Goal: Share content: Share content

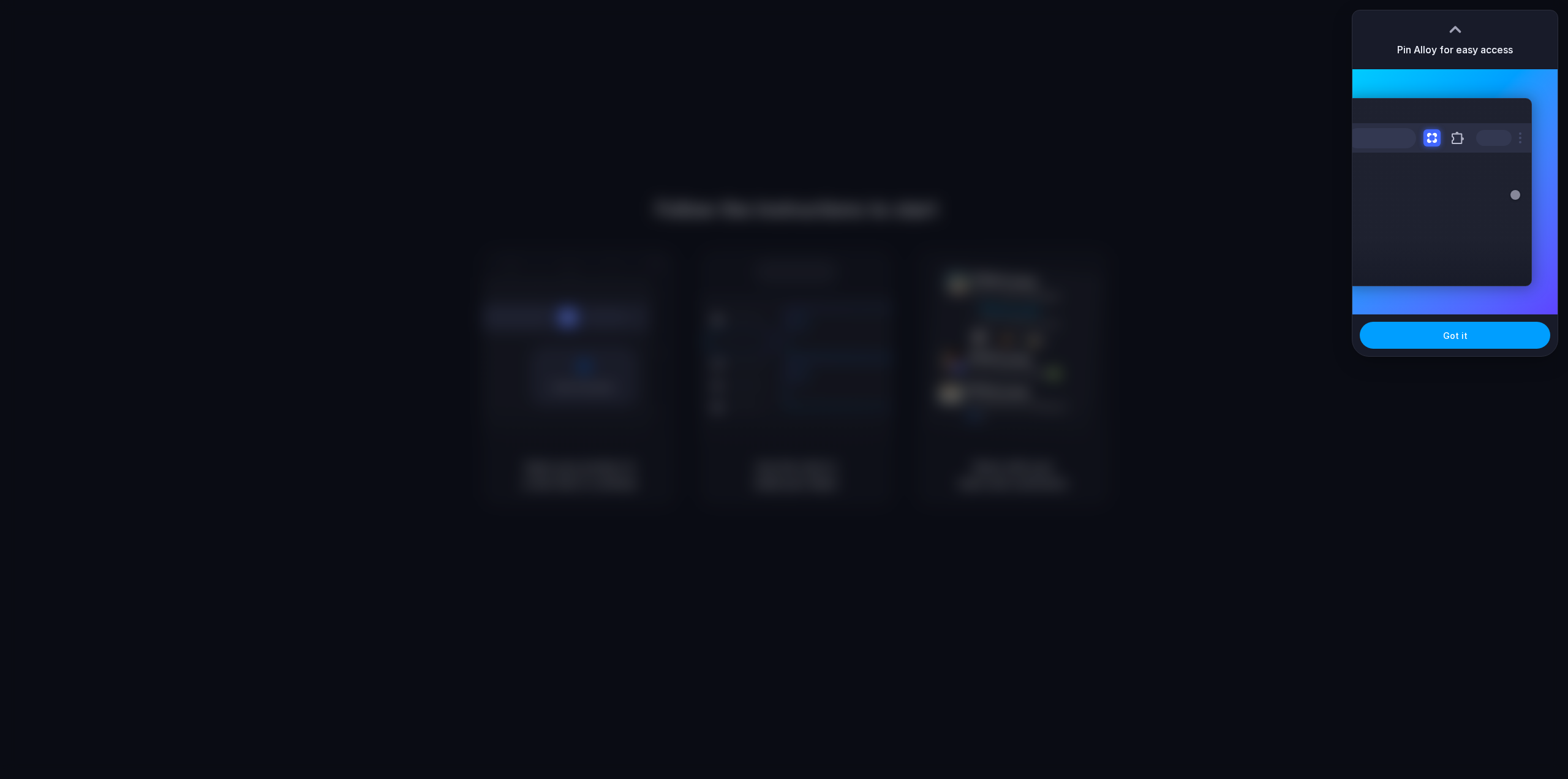
click at [1475, 335] on button "Got it" at bounding box center [1455, 335] width 191 height 27
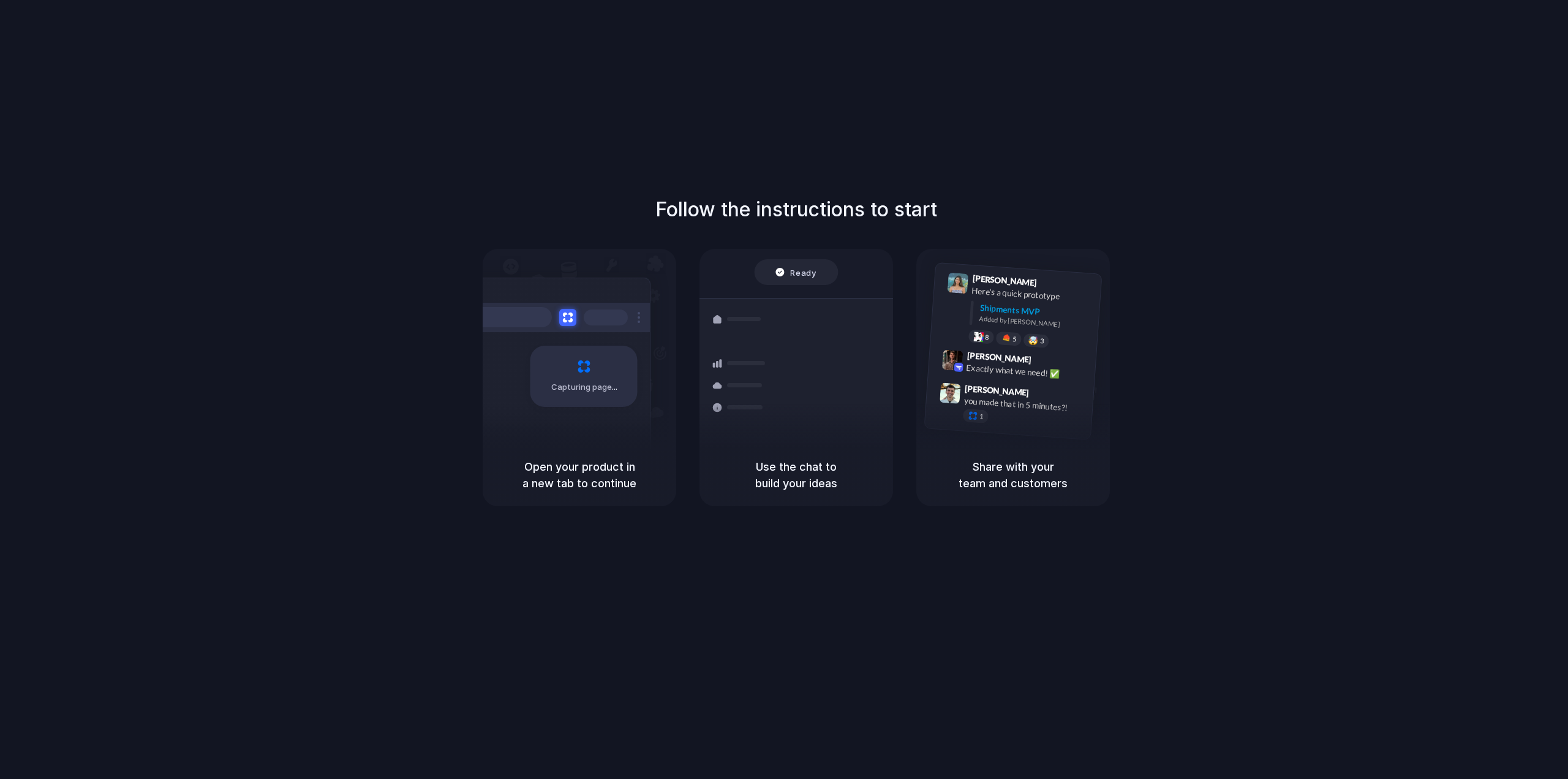
click at [992, 569] on div "Follow the instructions to start Capturing page Open your product in a new tab …" at bounding box center [796, 402] width 1592 height 803
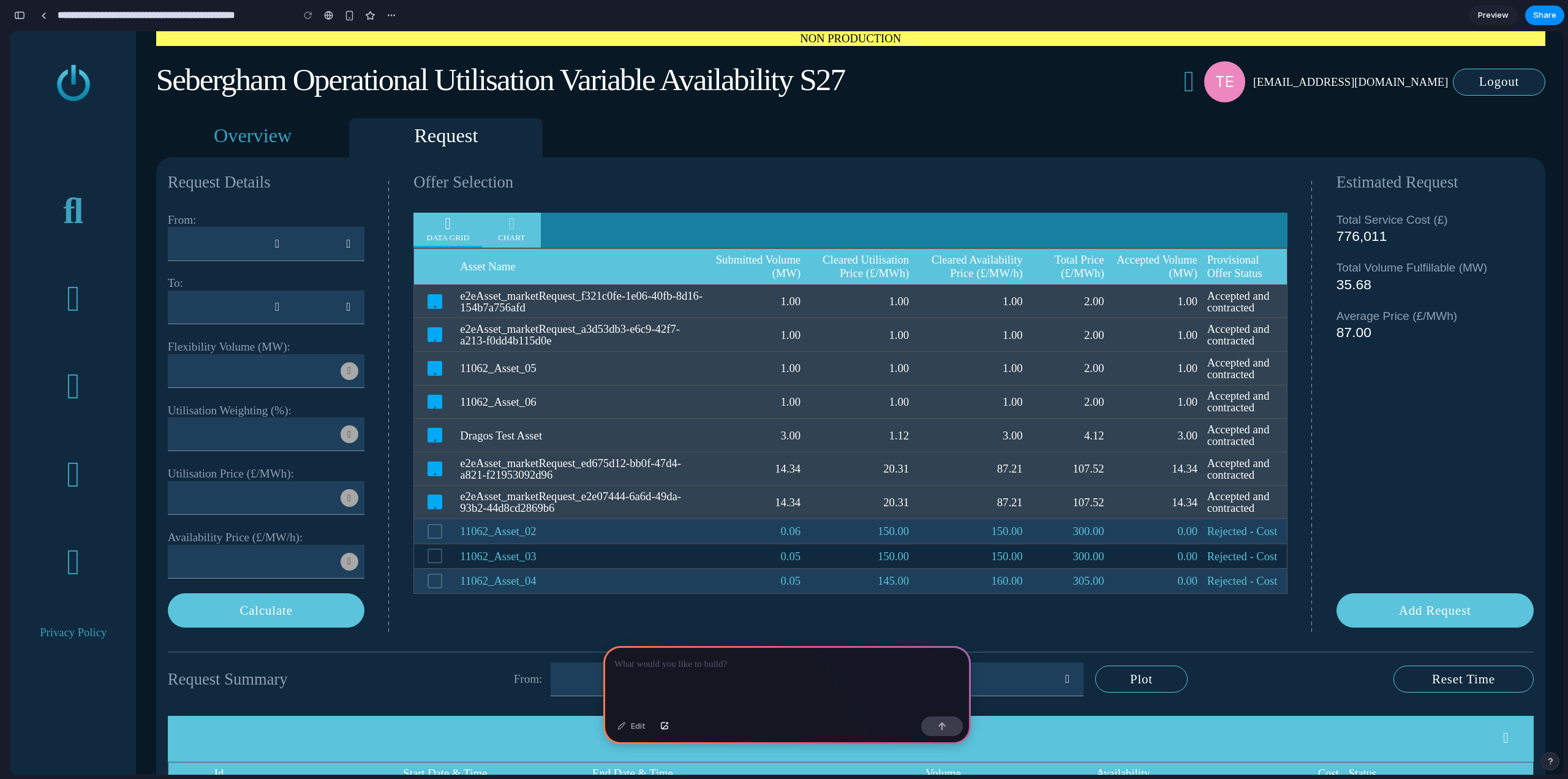
click at [1490, 14] on span "Preview" at bounding box center [1493, 15] width 31 height 13
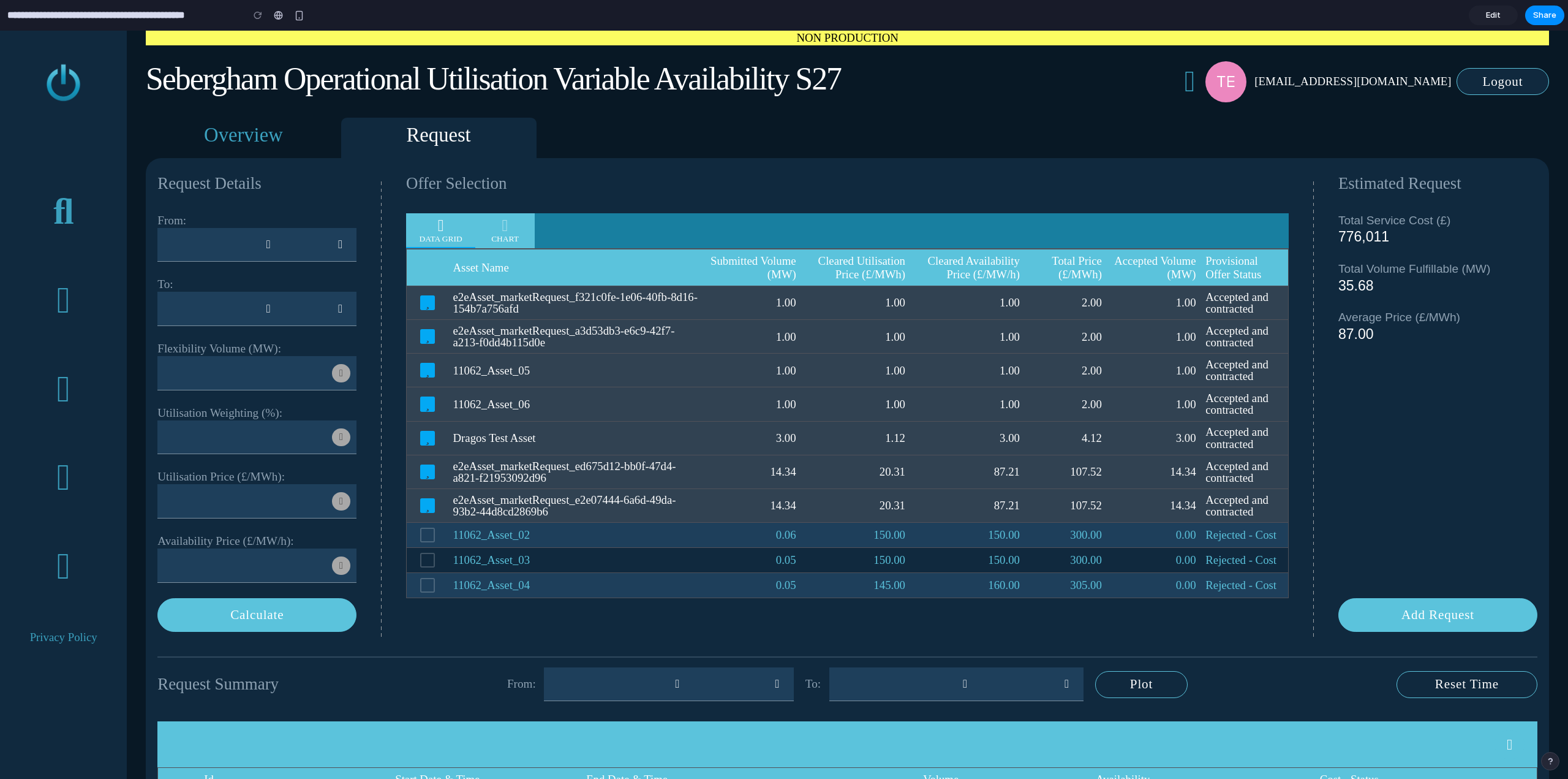
click at [1490, 14] on span "Edit" at bounding box center [1493, 15] width 14 height 13
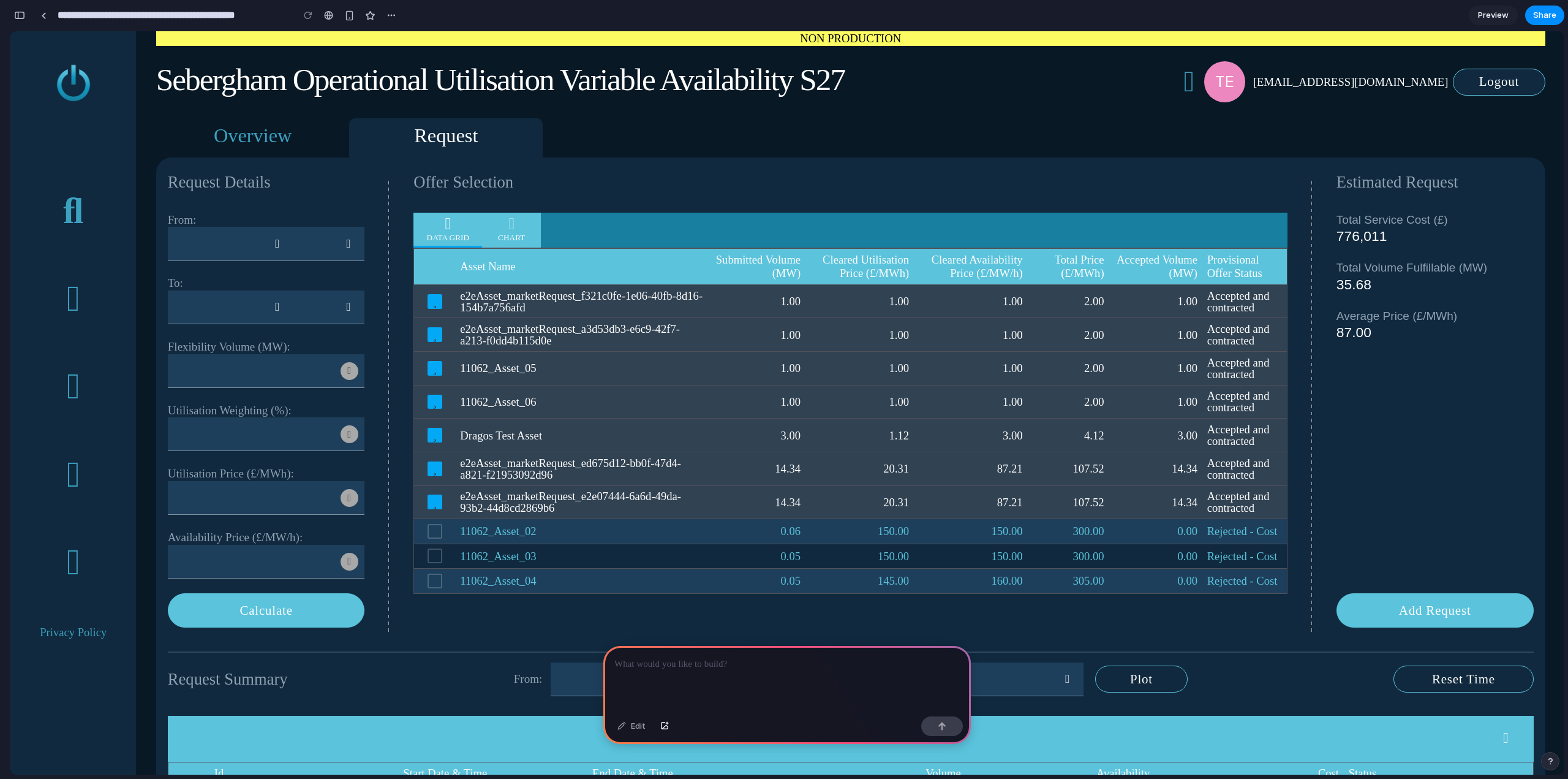
click at [197, 14] on input "**********" at bounding box center [172, 15] width 234 height 22
click at [330, 113] on div "Sebergham Operational Utilisation Variable Availability S27 test.market.operato…" at bounding box center [851, 82] width 1389 height 72
click at [270, 225] on div "From:" at bounding box center [266, 220] width 197 height 14
click at [255, 246] on input "text" at bounding box center [221, 243] width 108 height 33
click at [321, 254] on input "text" at bounding box center [312, 243] width 53 height 33
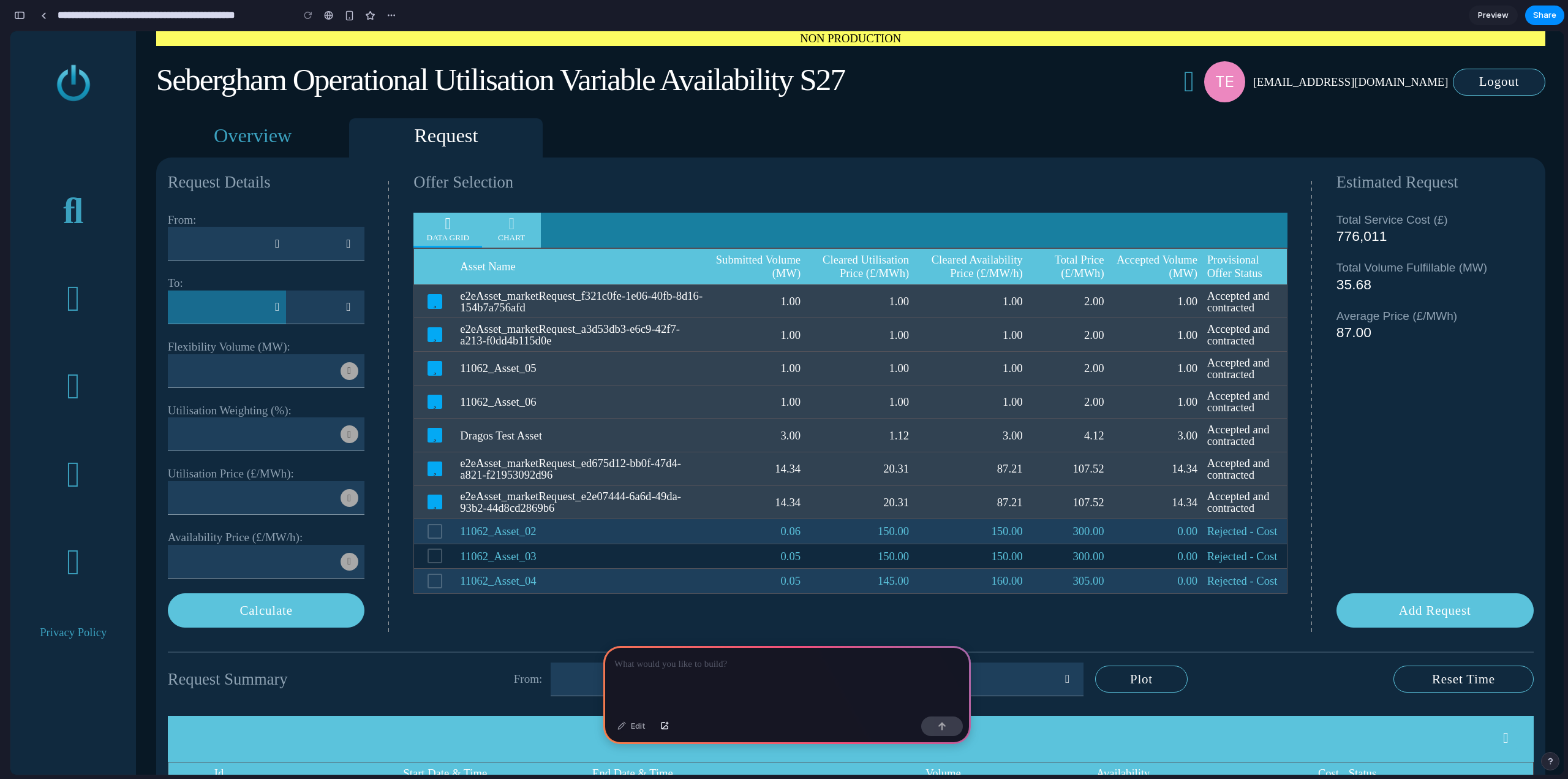
click at [232, 315] on input "text" at bounding box center [221, 307] width 108 height 33
click at [1541, 13] on span "Share" at bounding box center [1545, 15] width 23 height 13
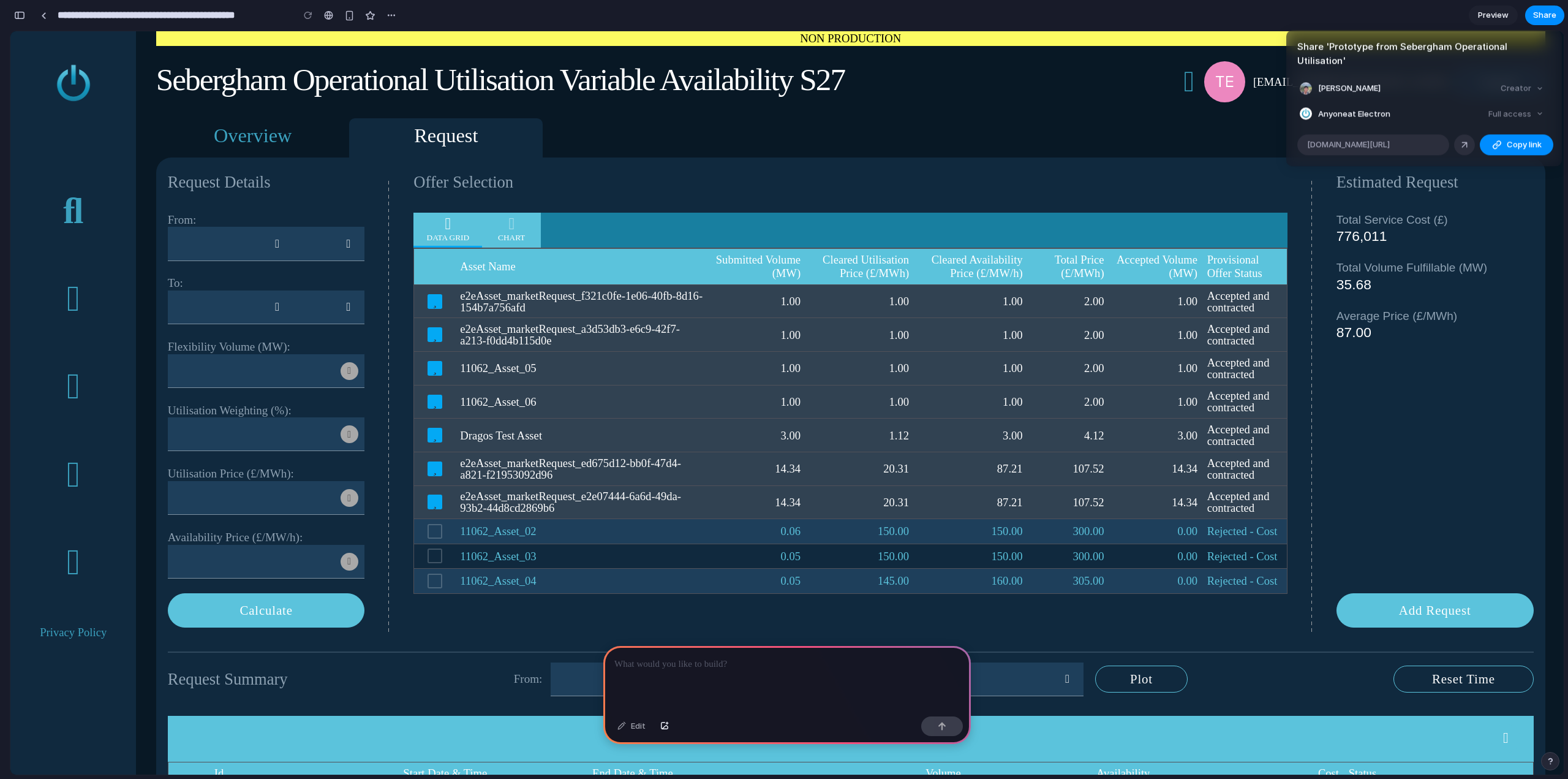
click at [1529, 105] on div "Full access" at bounding box center [1516, 113] width 65 height 17
click at [1521, 139] on span "Copy link" at bounding box center [1524, 145] width 35 height 13
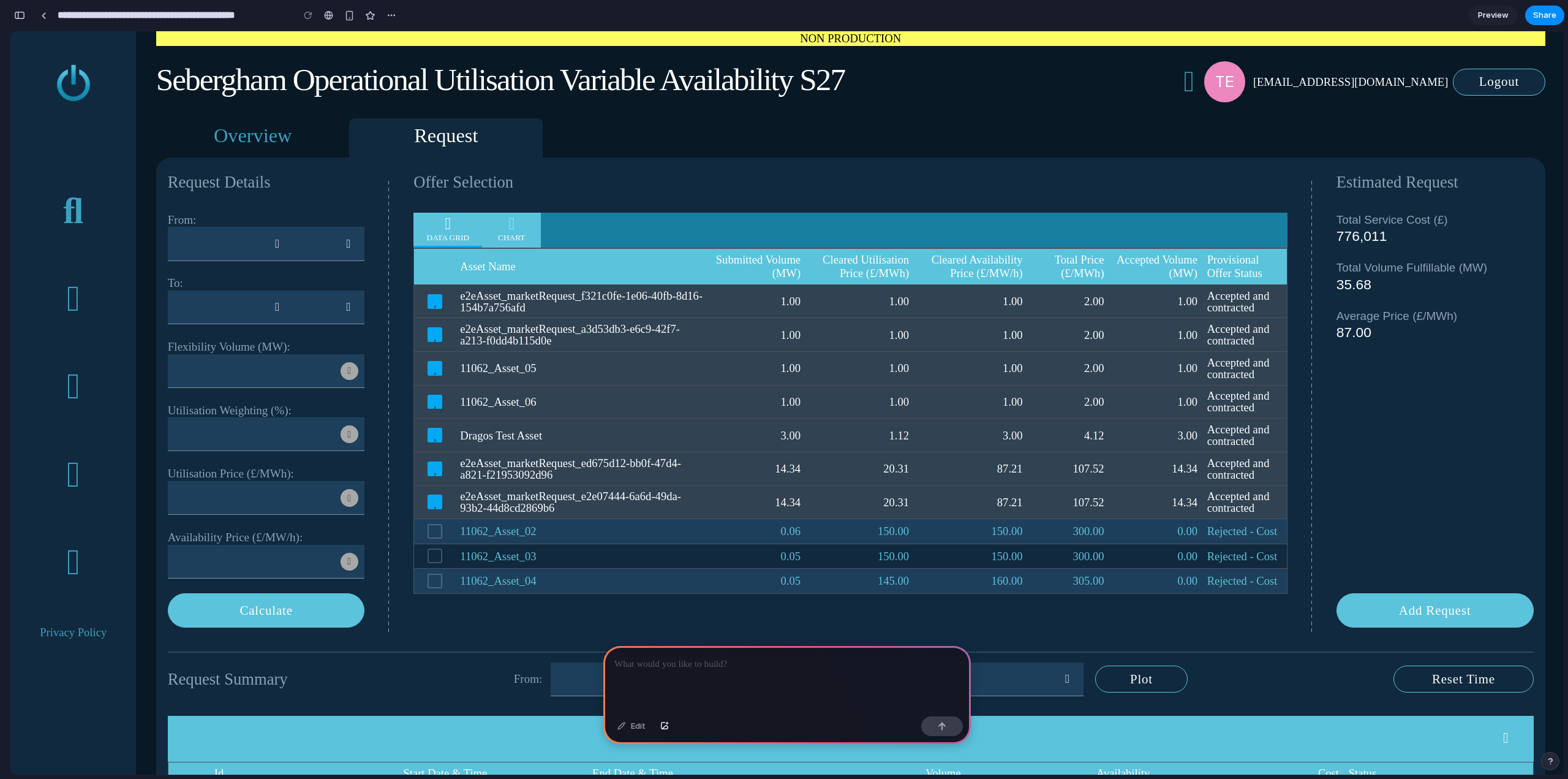
drag, startPoint x: 781, startPoint y: 611, endPoint x: 822, endPoint y: 756, distance: 150.7
click at [597, 395] on td "11062_Asset_06" at bounding box center [582, 401] width 254 height 33
click at [514, 400] on td "11062_Asset_06" at bounding box center [582, 401] width 254 height 33
click at [1487, 87] on span "Logout" at bounding box center [1499, 81] width 40 height 15
click at [1299, 97] on div "test.market.operator.gb.02@electron.net Logout" at bounding box center [1364, 82] width 361 height 41
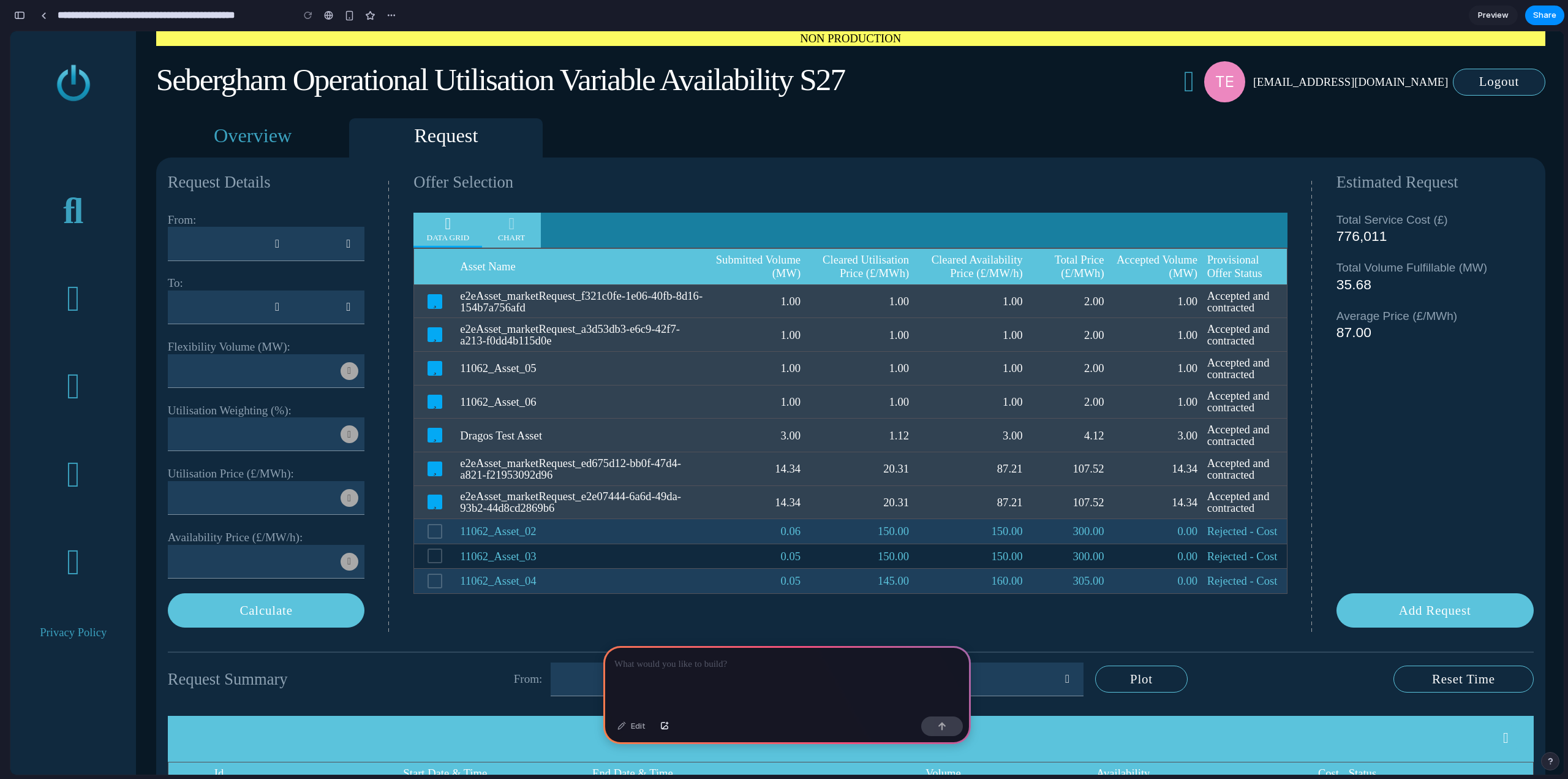
click at [1212, 74] on img at bounding box center [1225, 82] width 41 height 41
click at [870, 430] on td "1.12" at bounding box center [860, 435] width 108 height 33
click at [274, 427] on input "text" at bounding box center [254, 433] width 173 height 33
click at [218, 387] on dx-number-box at bounding box center [266, 370] width 197 height 33
click at [209, 370] on input "text" at bounding box center [254, 370] width 173 height 33
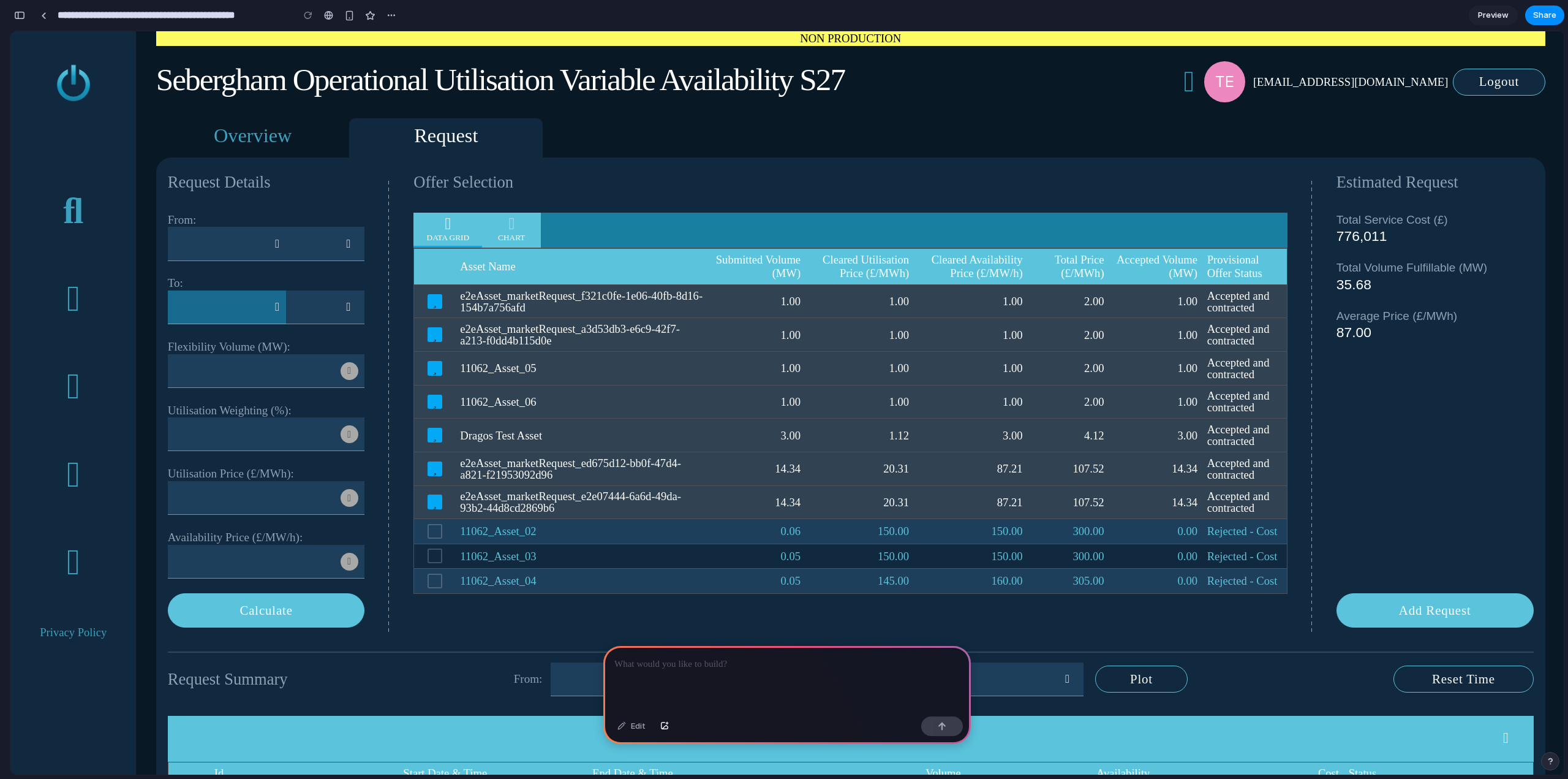
click at [176, 299] on input "text" at bounding box center [221, 307] width 108 height 33
click at [212, 244] on input "text" at bounding box center [221, 243] width 108 height 33
click at [292, 246] on input "text" at bounding box center [312, 243] width 53 height 33
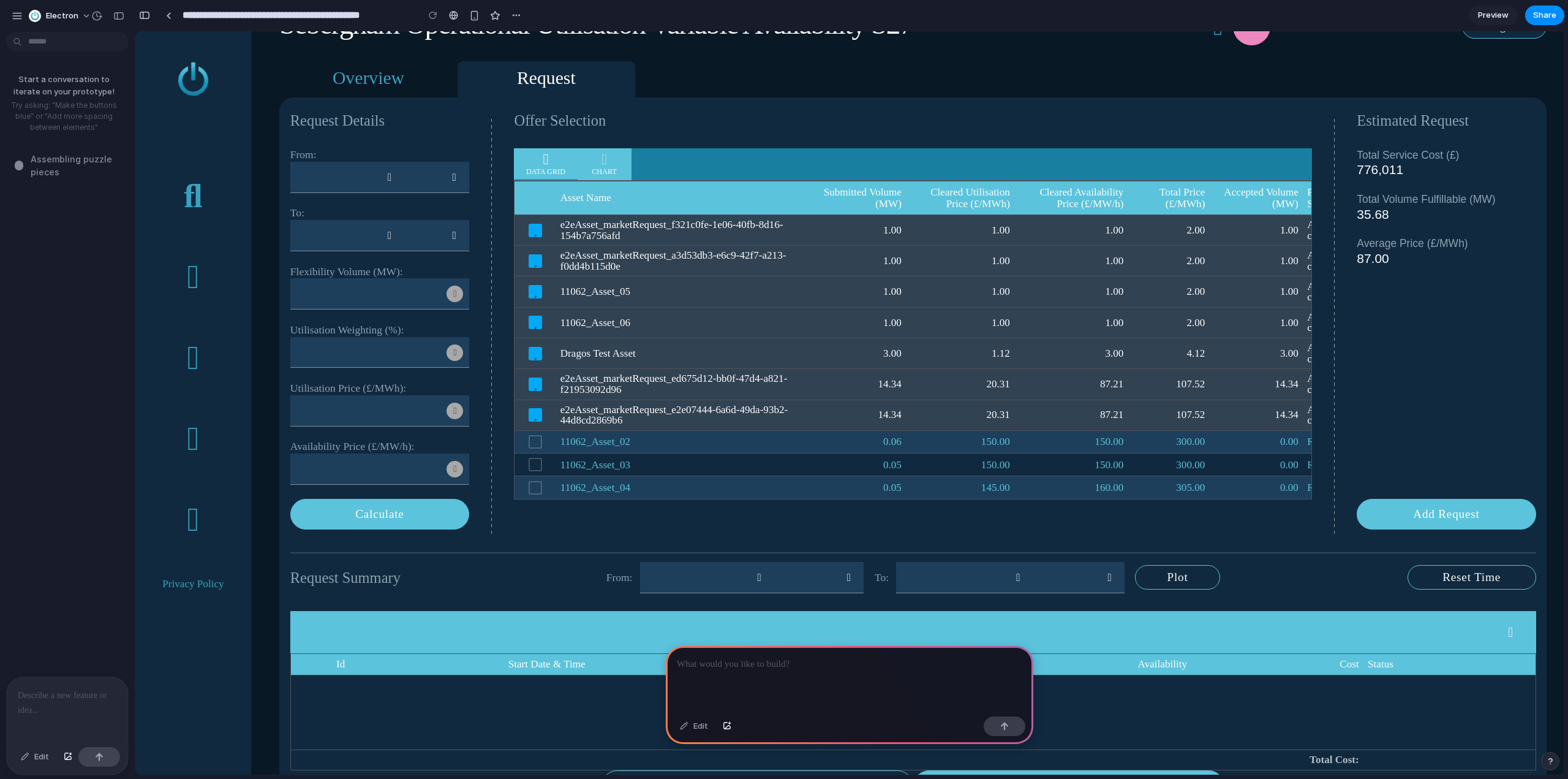
click at [606, 330] on td "11062_Asset_06" at bounding box center [683, 322] width 254 height 31
click at [594, 316] on td "11062_Asset_06" at bounding box center [683, 322] width 254 height 31
click at [589, 325] on td "11062_Asset_06" at bounding box center [683, 322] width 254 height 31
click at [411, 352] on input "text" at bounding box center [369, 352] width 157 height 32
click at [355, 395] on input "text" at bounding box center [369, 411] width 157 height 32
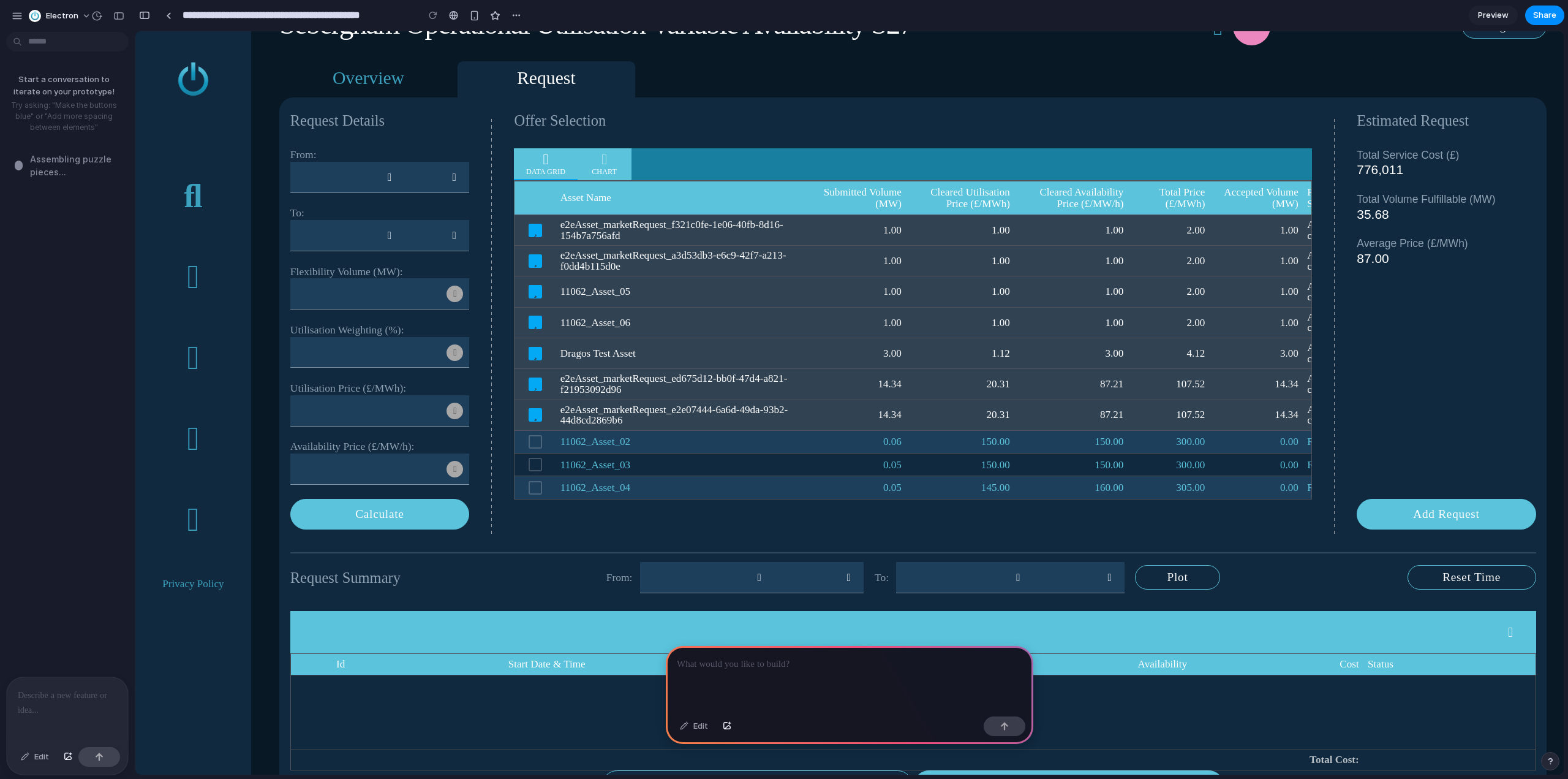
click at [356, 452] on div "Availability Price (£/MW/h):" at bounding box center [380, 447] width 179 height 14
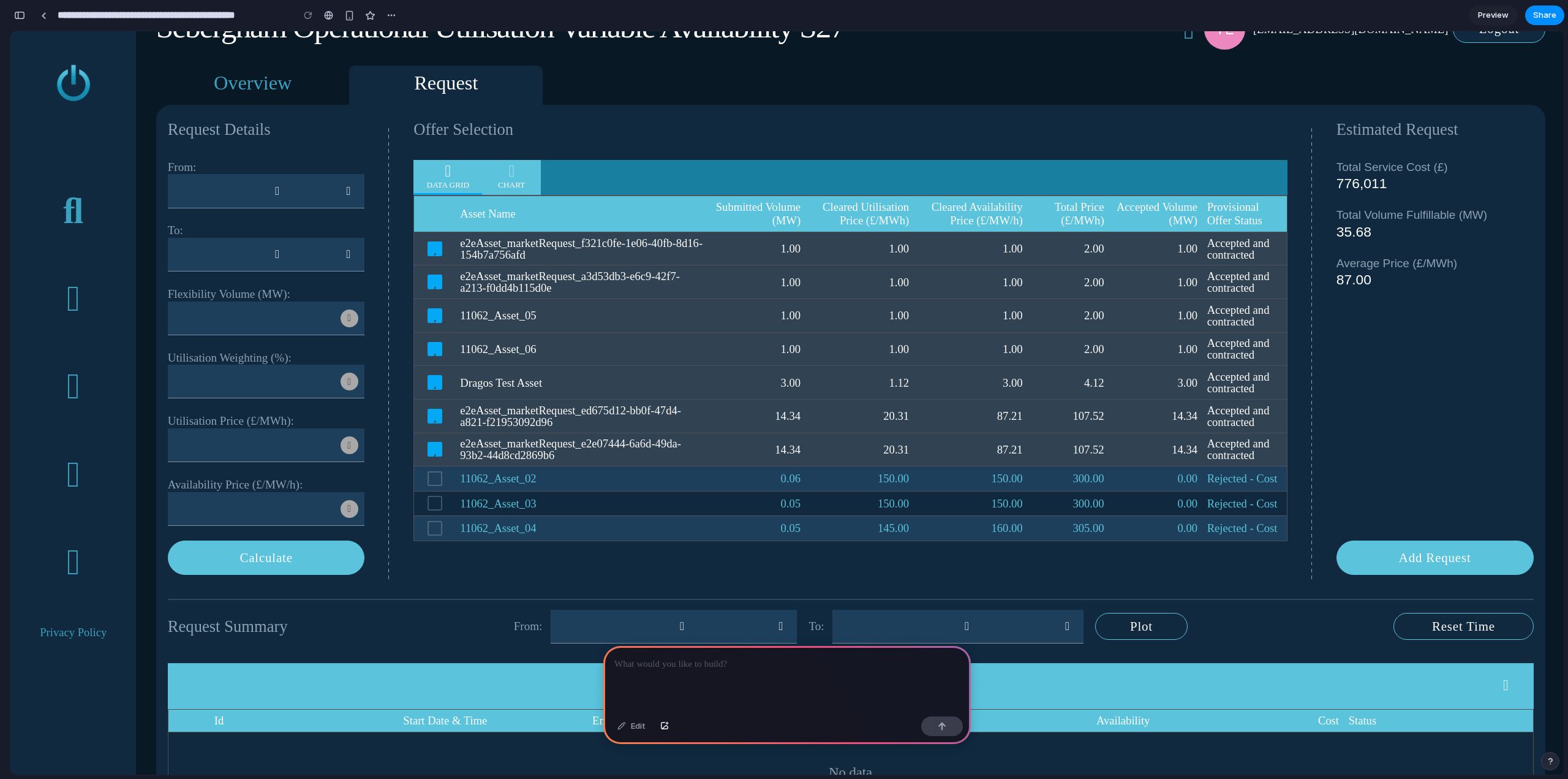
click at [738, 672] on div at bounding box center [787, 678] width 367 height 66
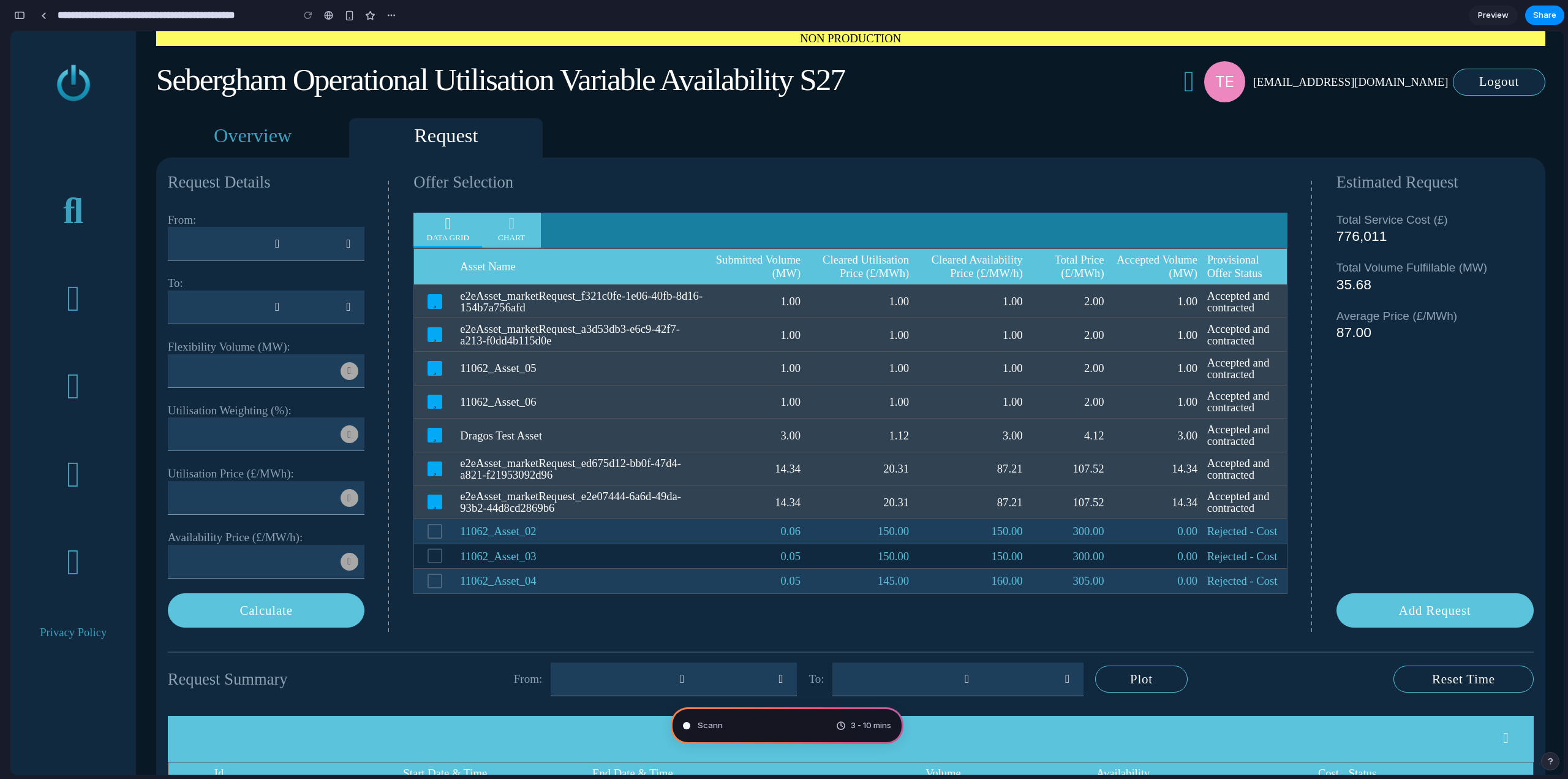
scroll to position [0, 0]
type input "**********"
